Goal: Obtain resource: Obtain resource

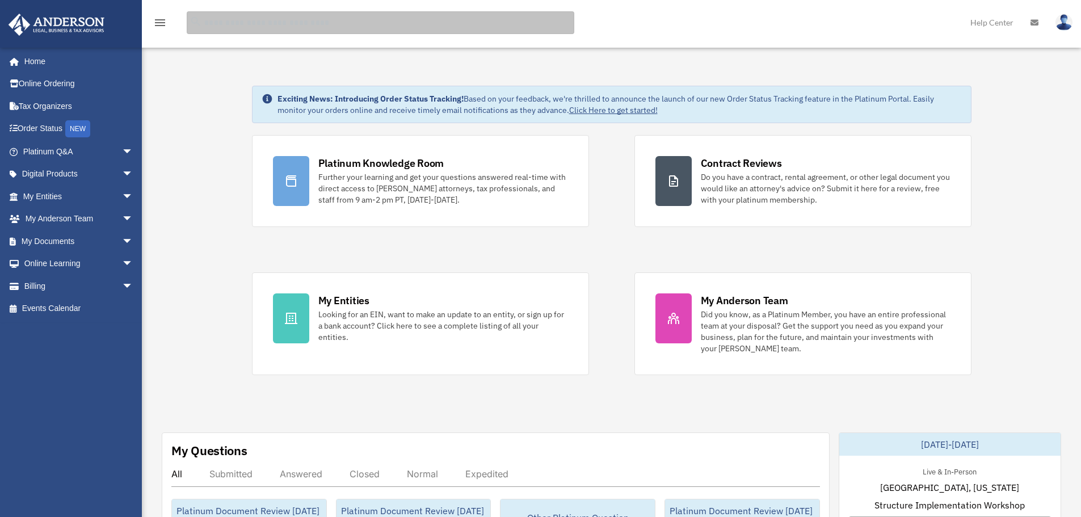
click at [320, 26] on input "search" at bounding box center [381, 22] width 388 height 23
type input "**********"
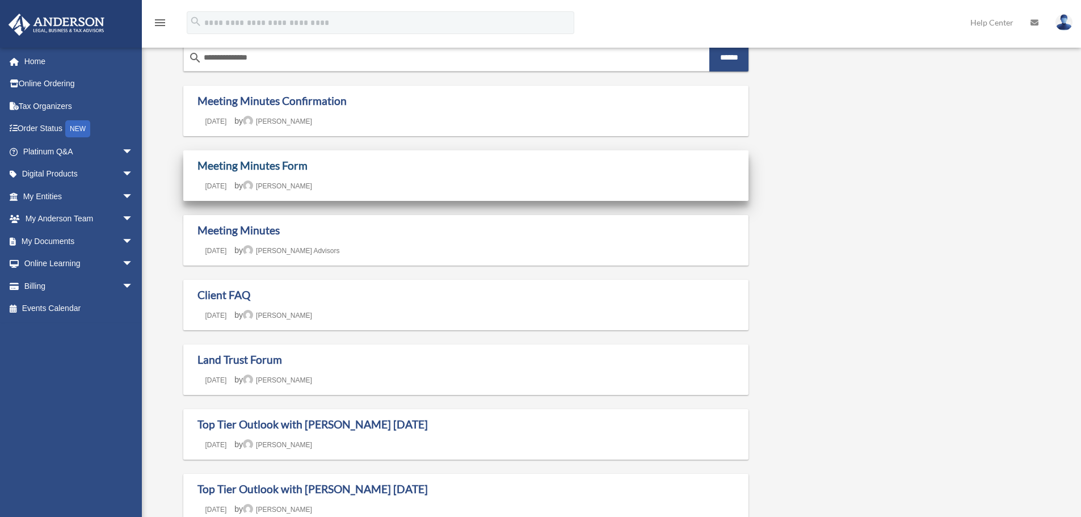
click at [238, 165] on link "Meeting Minutes Form" at bounding box center [253, 165] width 110 height 13
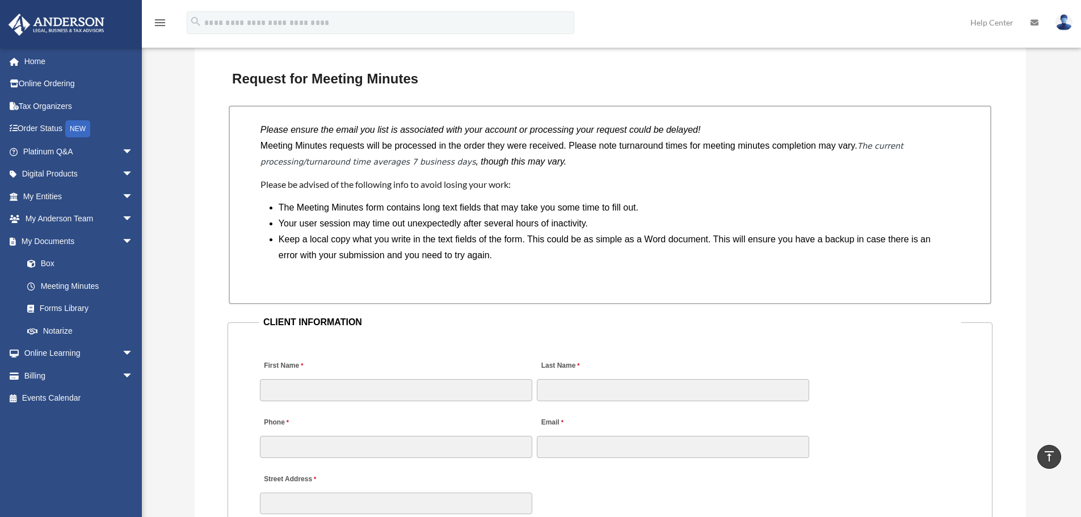
scroll to position [852, 0]
